Goal: Task Accomplishment & Management: Manage account settings

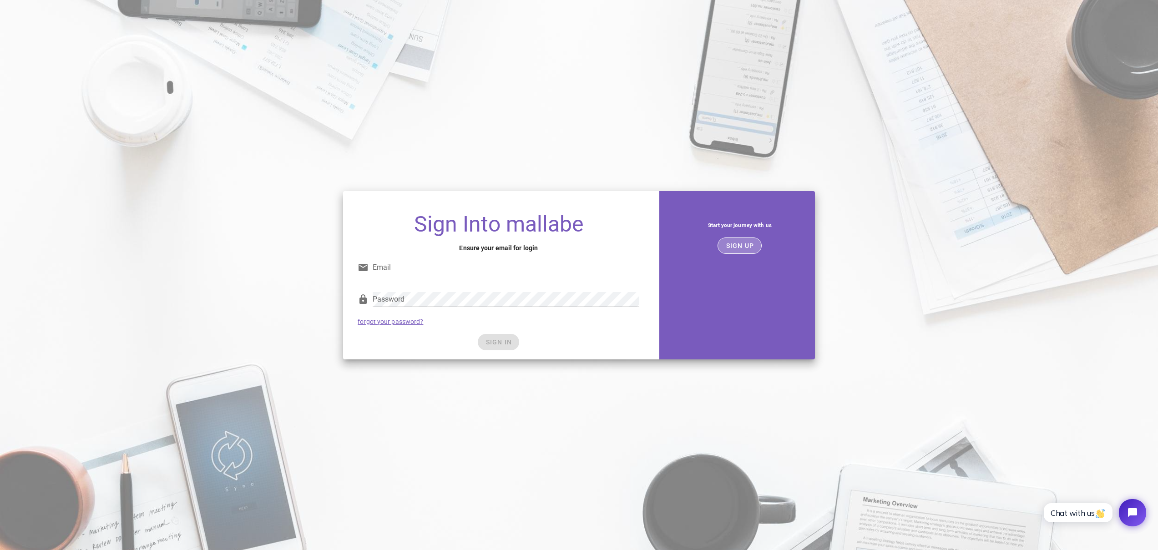
click at [742, 244] on span "SIGN UP" at bounding box center [739, 245] width 29 height 7
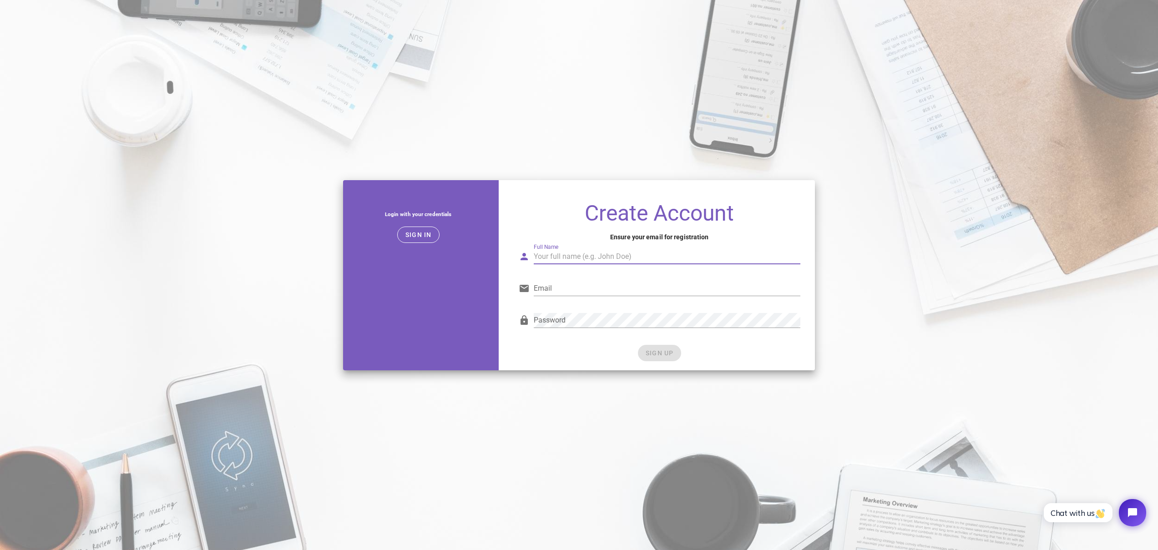
click at [601, 257] on input "Full Name" at bounding box center [667, 256] width 267 height 15
type input "Curtis Ross"
click at [618, 292] on input "curtisross@gmail.com" at bounding box center [667, 288] width 267 height 15
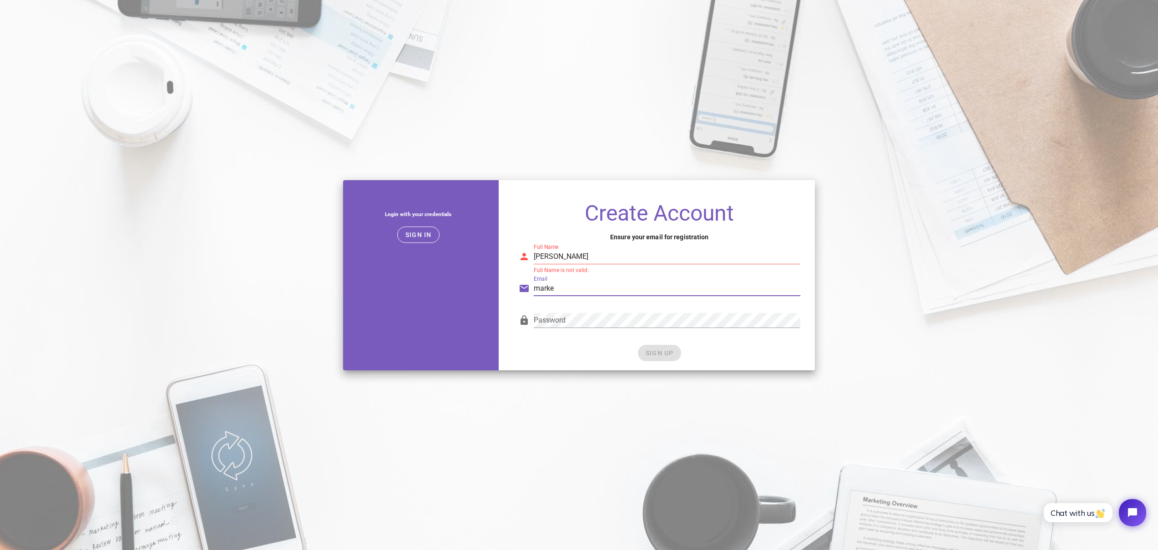
type input "marketing@36pixles.com"
click at [510, 300] on div "Create Account Ensure your email for registration Full Name Curtis Ross Full Na…" at bounding box center [659, 283] width 311 height 176
click at [647, 348] on div "SIGN UP" at bounding box center [660, 353] width 282 height 16
click at [651, 356] on div "SIGN UP" at bounding box center [660, 353] width 282 height 16
click at [596, 255] on input "Curtis Ross" at bounding box center [667, 256] width 267 height 15
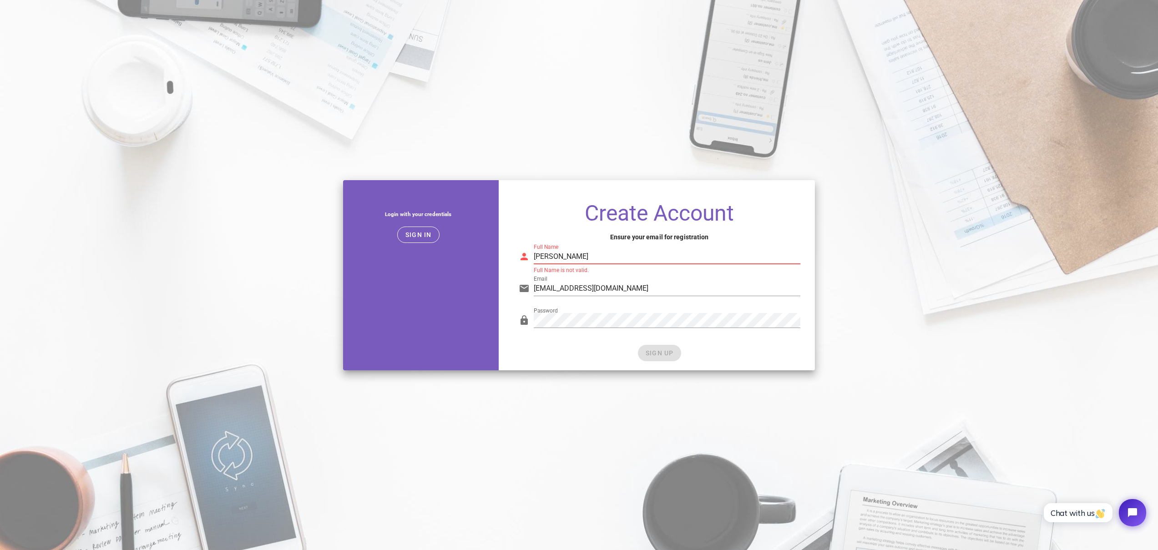
click at [597, 255] on input "Curtis Ross" at bounding box center [667, 256] width 267 height 15
click at [593, 239] on div "Full Name Curtis Ross Full Name is not valid." at bounding box center [659, 255] width 293 height 37
click at [604, 260] on input "Curtis Ross" at bounding box center [667, 256] width 267 height 15
type input "Curtis Ross"
click at [661, 345] on button "SIGN UP" at bounding box center [659, 353] width 43 height 16
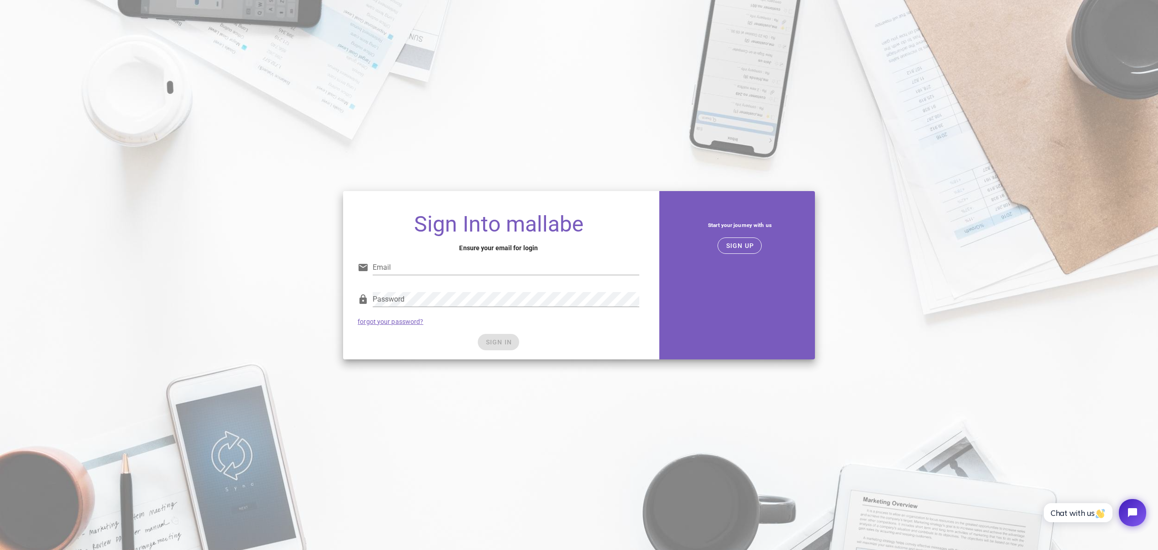
type input "[EMAIL_ADDRESS][DOMAIN_NAME]"
click at [494, 342] on span "SIGN IN" at bounding box center [498, 341] width 27 height 7
click at [498, 347] on button "SIGN IN" at bounding box center [498, 342] width 41 height 16
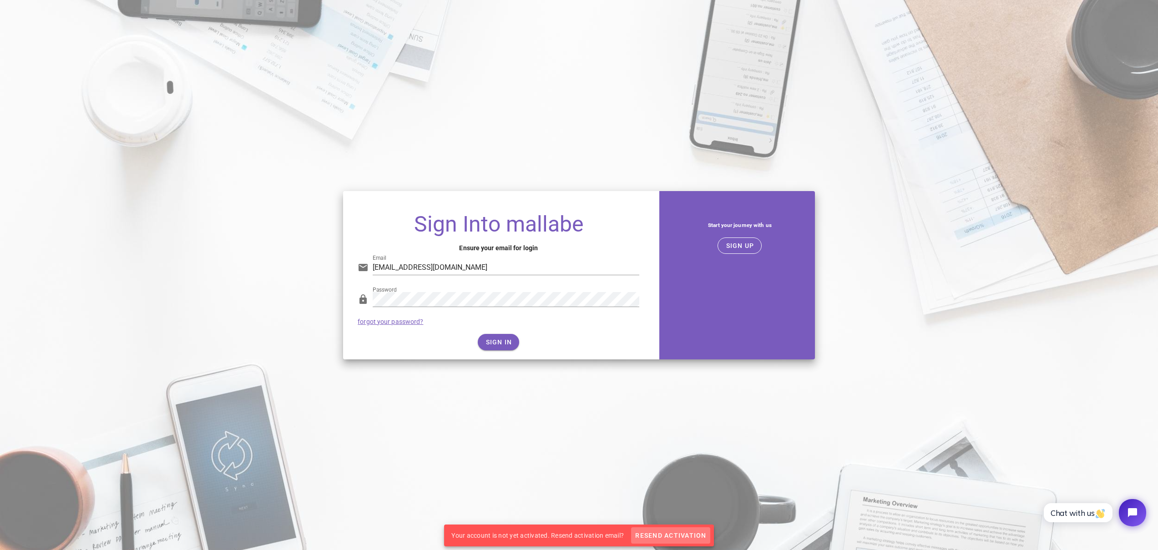
click at [666, 534] on span "Resend Activation" at bounding box center [670, 535] width 71 height 7
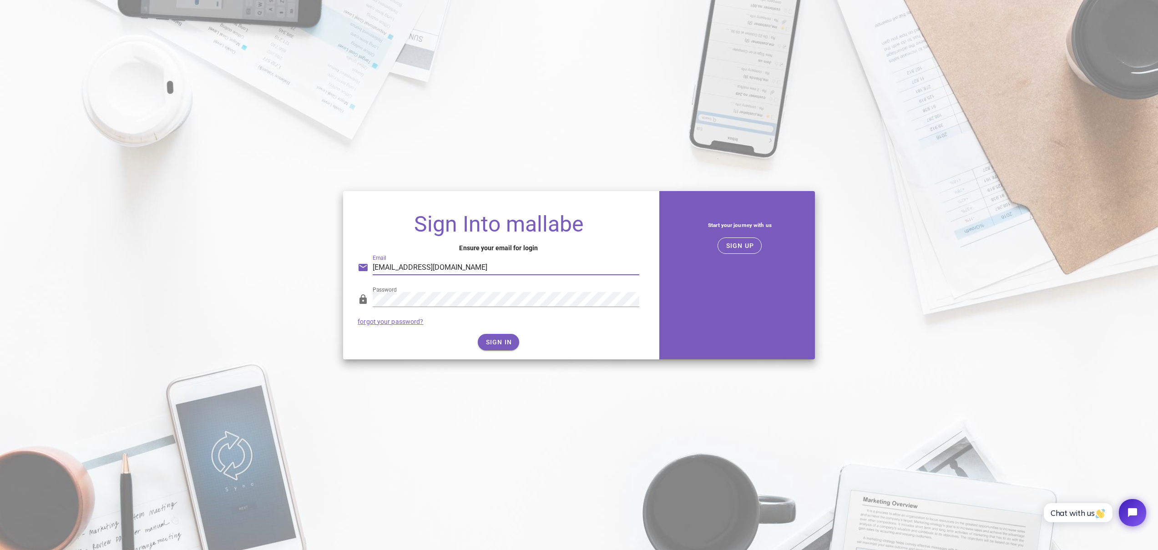
click at [478, 262] on input "[EMAIL_ADDRESS][DOMAIN_NAME]" at bounding box center [506, 267] width 267 height 15
click at [478, 261] on input "[EMAIL_ADDRESS][DOMAIN_NAME]" at bounding box center [506, 267] width 267 height 15
click at [750, 248] on span "SIGN UP" at bounding box center [739, 245] width 29 height 7
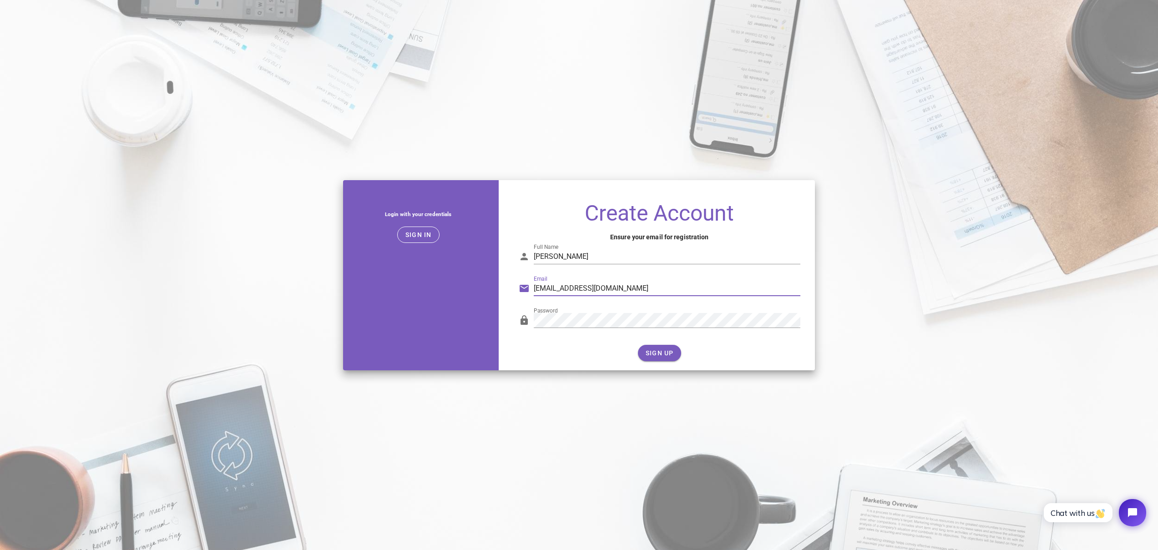
click at [619, 289] on input "[EMAIL_ADDRESS][DOMAIN_NAME]" at bounding box center [667, 288] width 267 height 15
click at [627, 279] on div "Email marketing@36pixles.com" at bounding box center [660, 291] width 282 height 30
click at [596, 288] on input "[EMAIL_ADDRESS][DOMAIN_NAME]" at bounding box center [667, 288] width 267 height 15
type input "[EMAIL_ADDRESS][DOMAIN_NAME]"
click at [808, 207] on div "Create Account Ensure your email for registration Full Name Curtis Ross Email m…" at bounding box center [659, 283] width 311 height 176
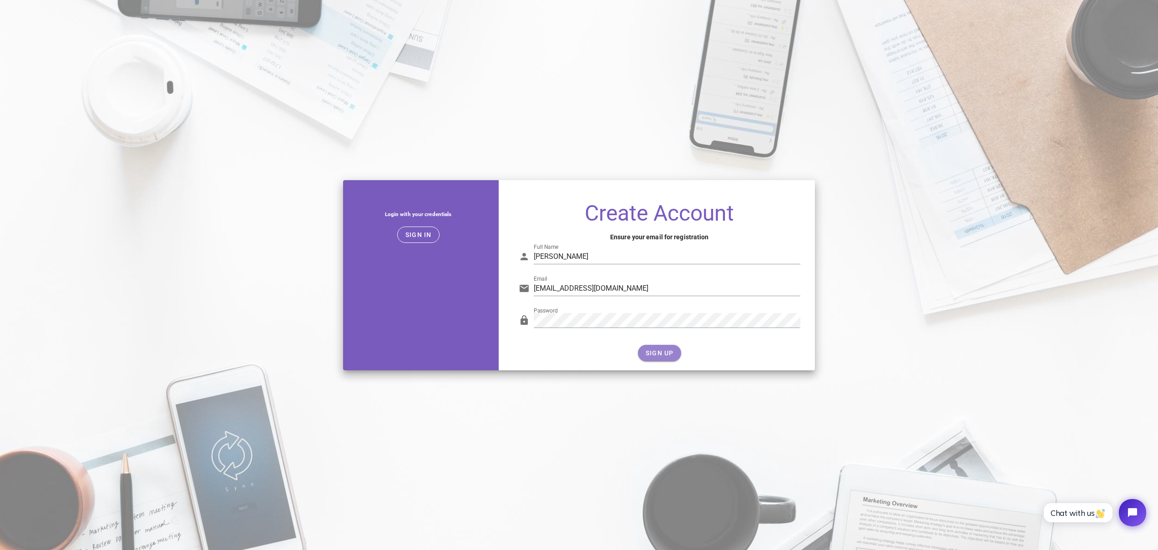
click at [666, 349] on span "SIGN UP" at bounding box center [659, 352] width 29 height 7
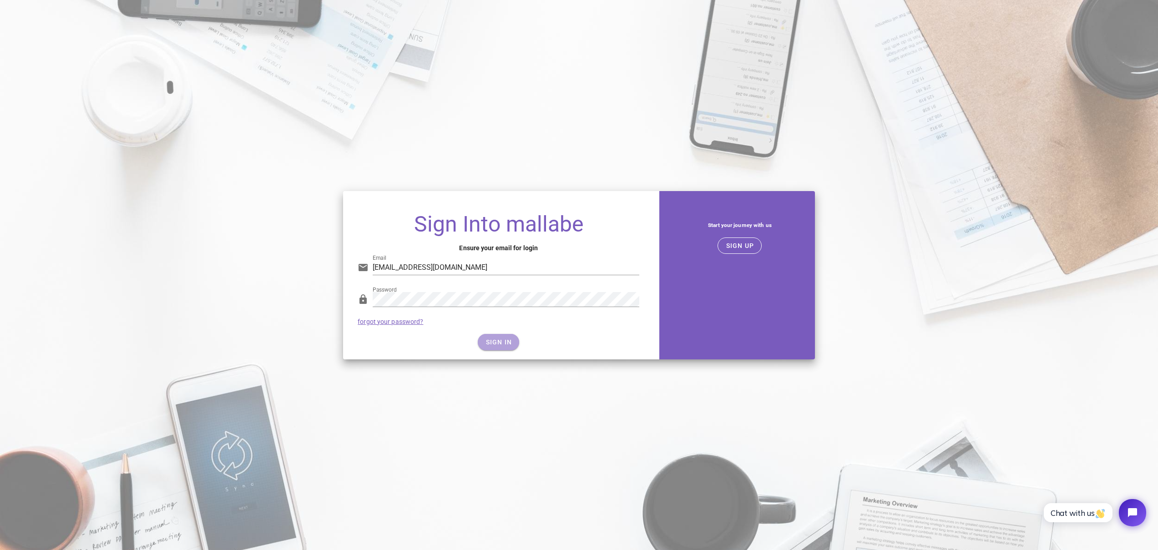
click at [505, 343] on span "SIGN IN" at bounding box center [498, 341] width 27 height 7
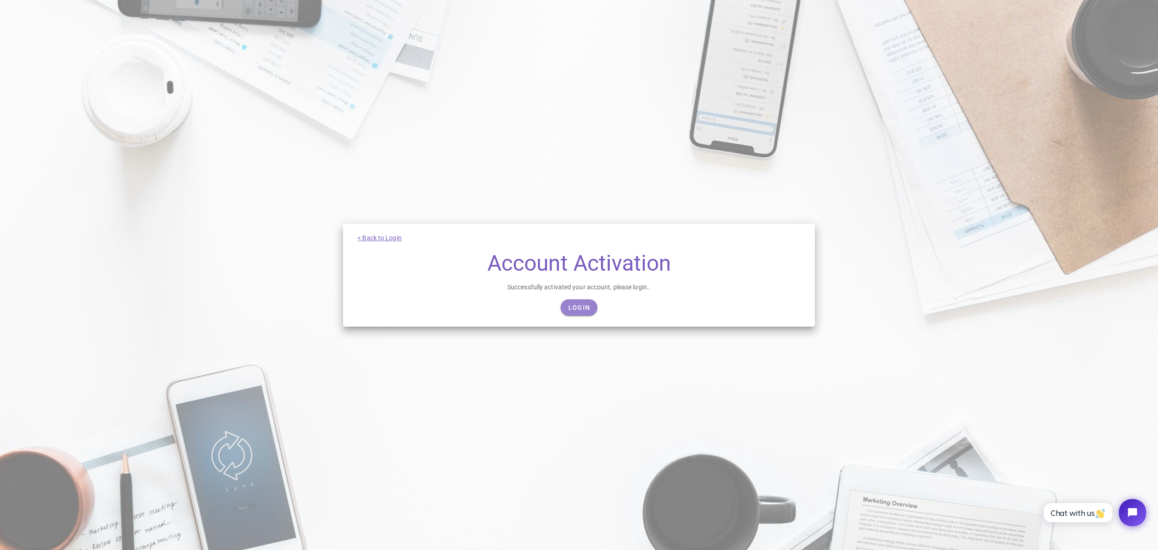
click at [581, 305] on span "Login" at bounding box center [579, 307] width 22 height 7
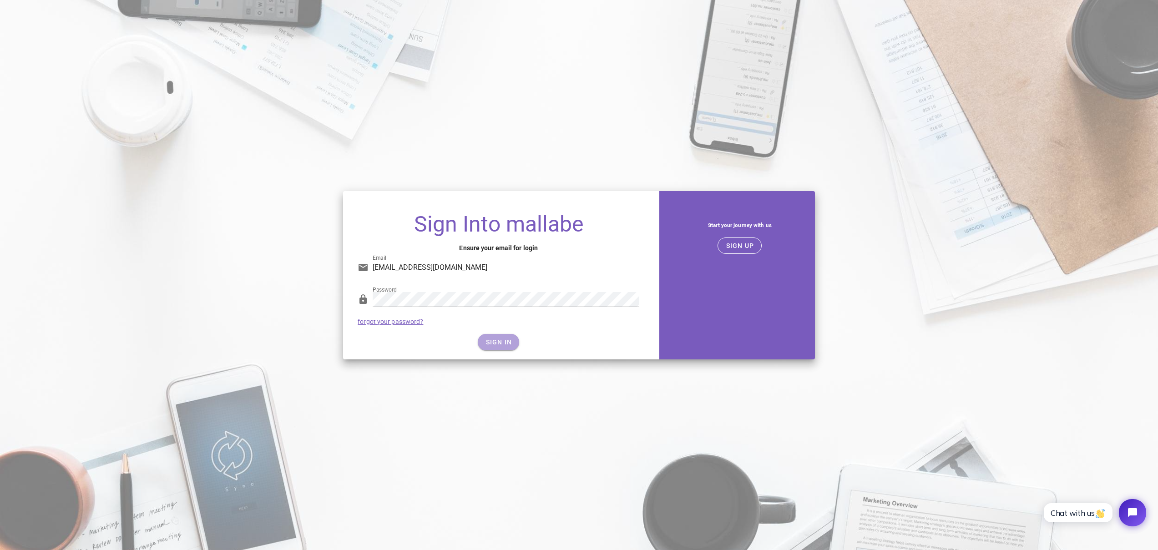
click at [495, 343] on span "SIGN IN" at bounding box center [498, 341] width 27 height 7
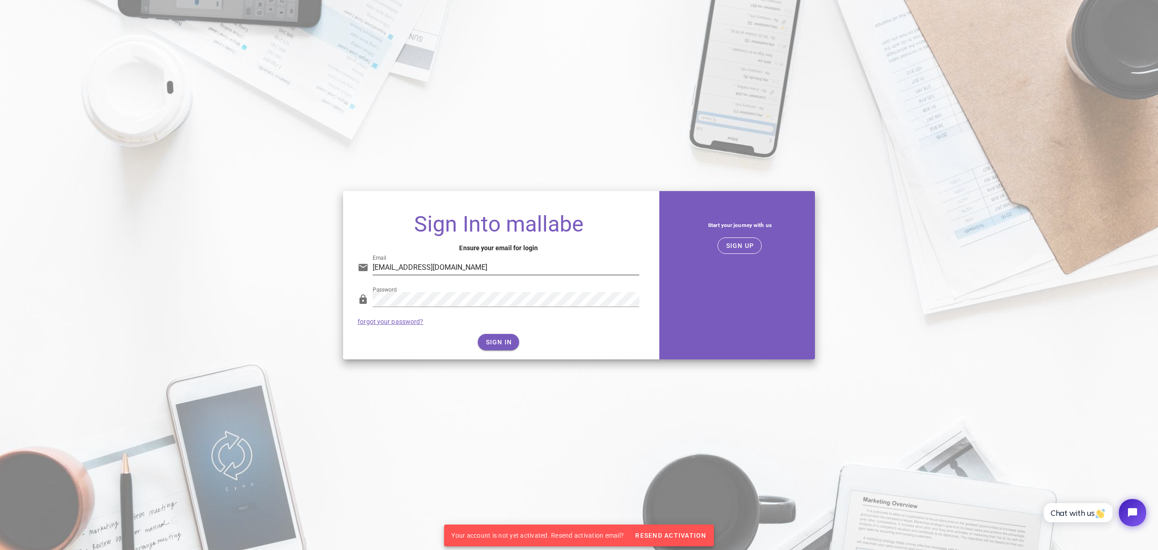
click at [639, 260] on div at bounding box center [639, 260] width 0 height 0
type input "[EMAIL_ADDRESS][DOMAIN_NAME]"
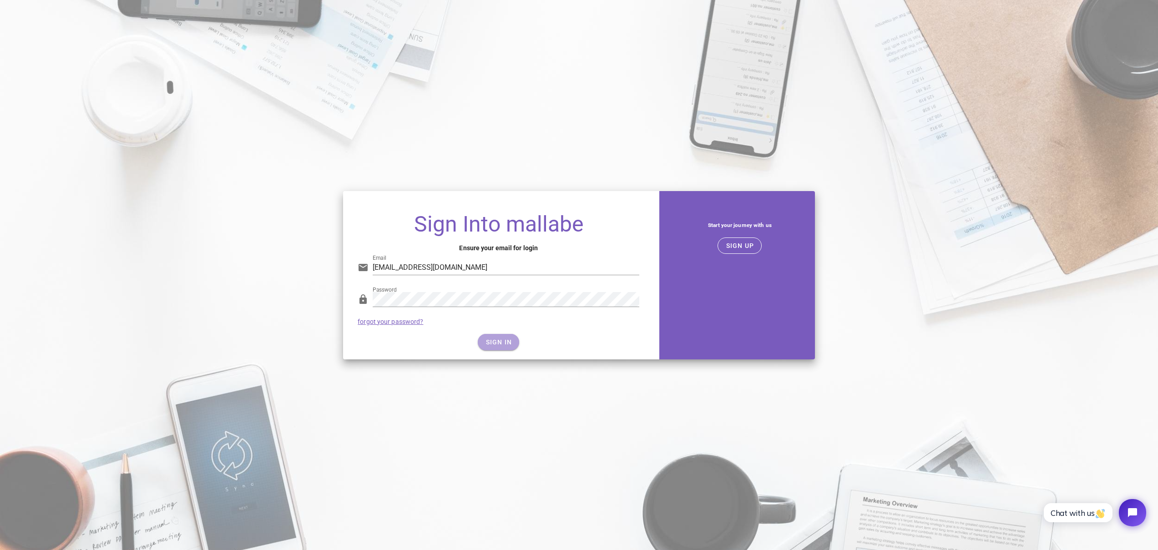
click at [498, 342] on span "SIGN IN" at bounding box center [498, 341] width 27 height 7
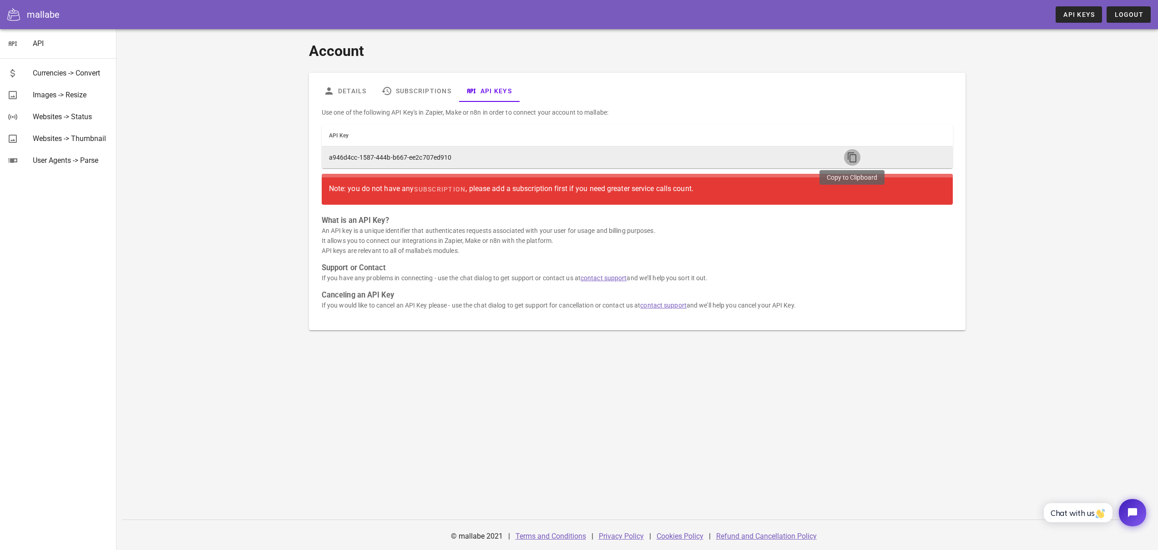
click at [853, 155] on icon "button" at bounding box center [852, 157] width 11 height 11
